Goal: Navigation & Orientation: Find specific page/section

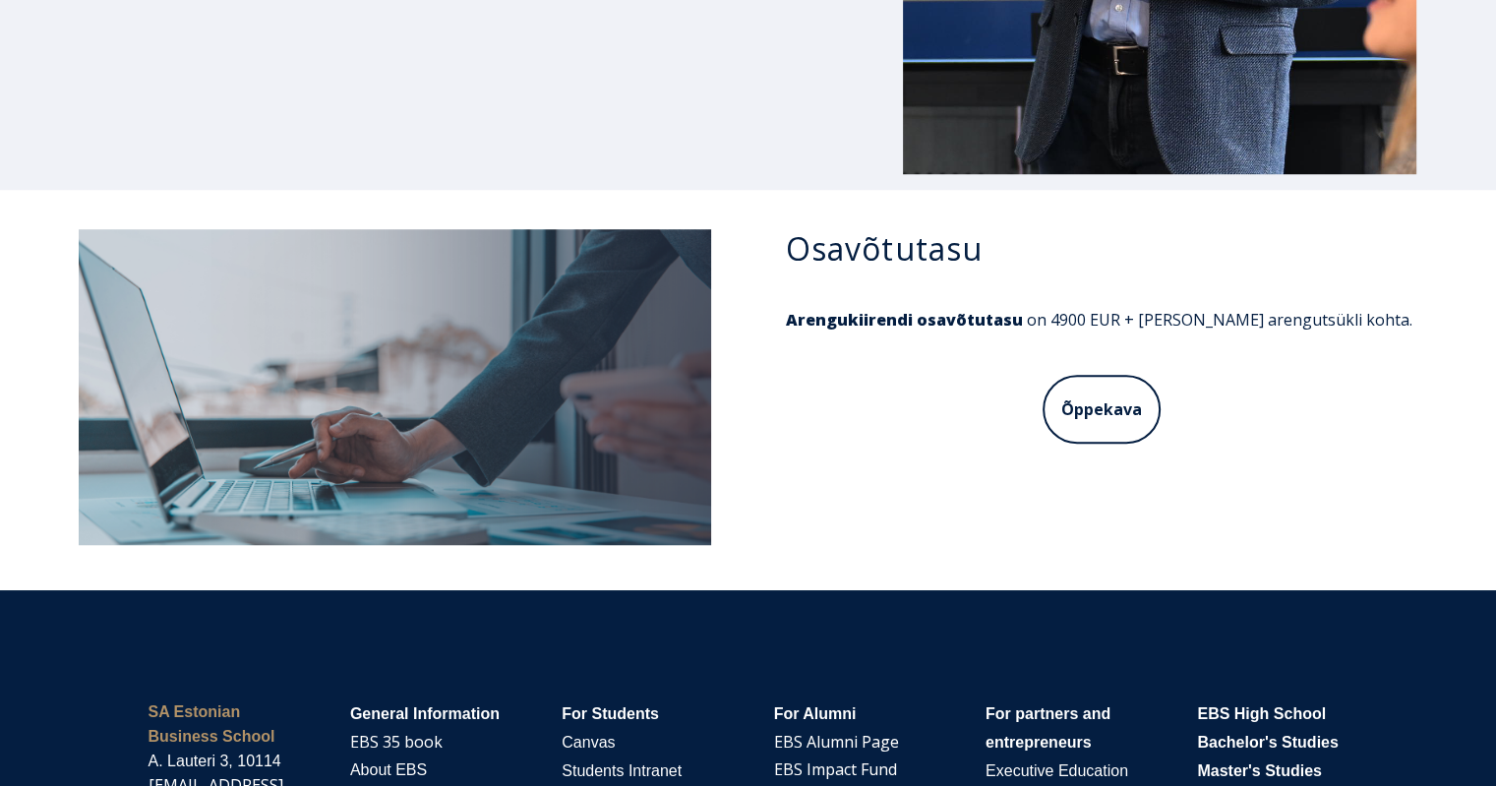
scroll to position [8995, 0]
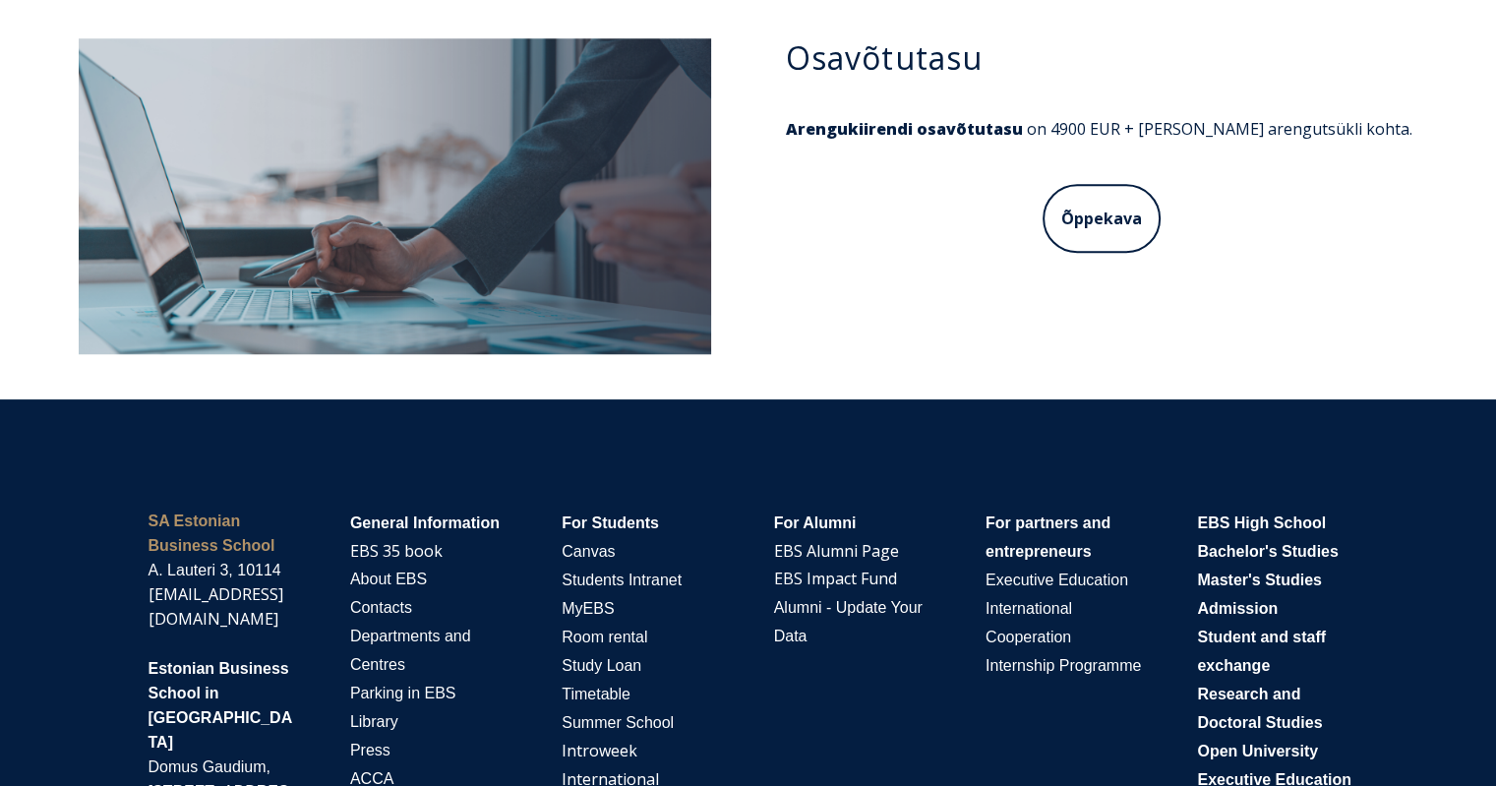
click at [504, 509] on div "General Information EBS 35 book About EBS Contacts Departments and Centres Park…" at bounding box center [430, 694] width 160 height 370
click at [841, 571] on link "EBS Impact Fund" at bounding box center [835, 579] width 123 height 17
click at [856, 543] on link "EBS Alumni Page" at bounding box center [836, 551] width 124 height 17
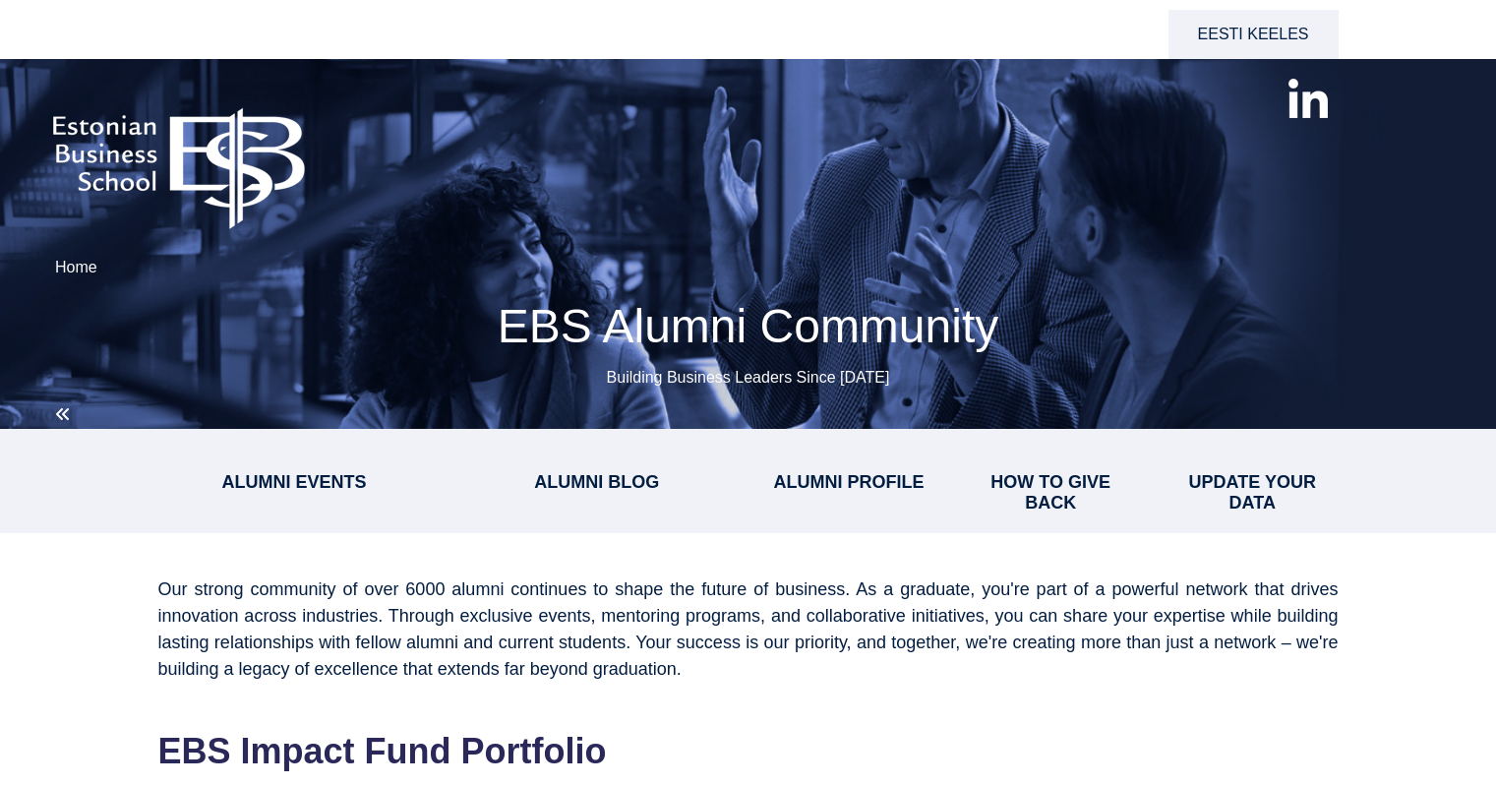
select select "**"
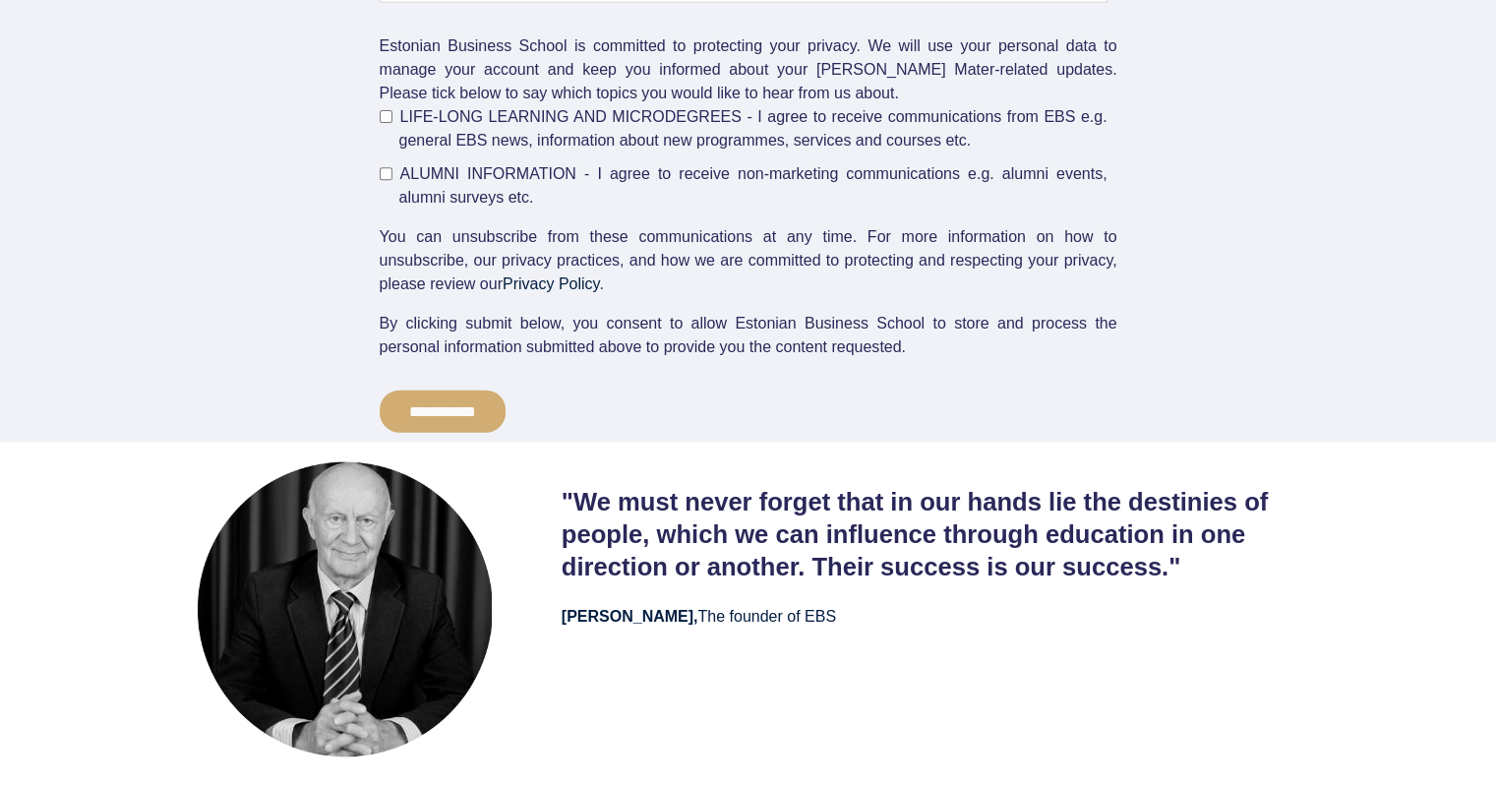
scroll to position [4555, 0]
